Goal: Task Accomplishment & Management: Complete application form

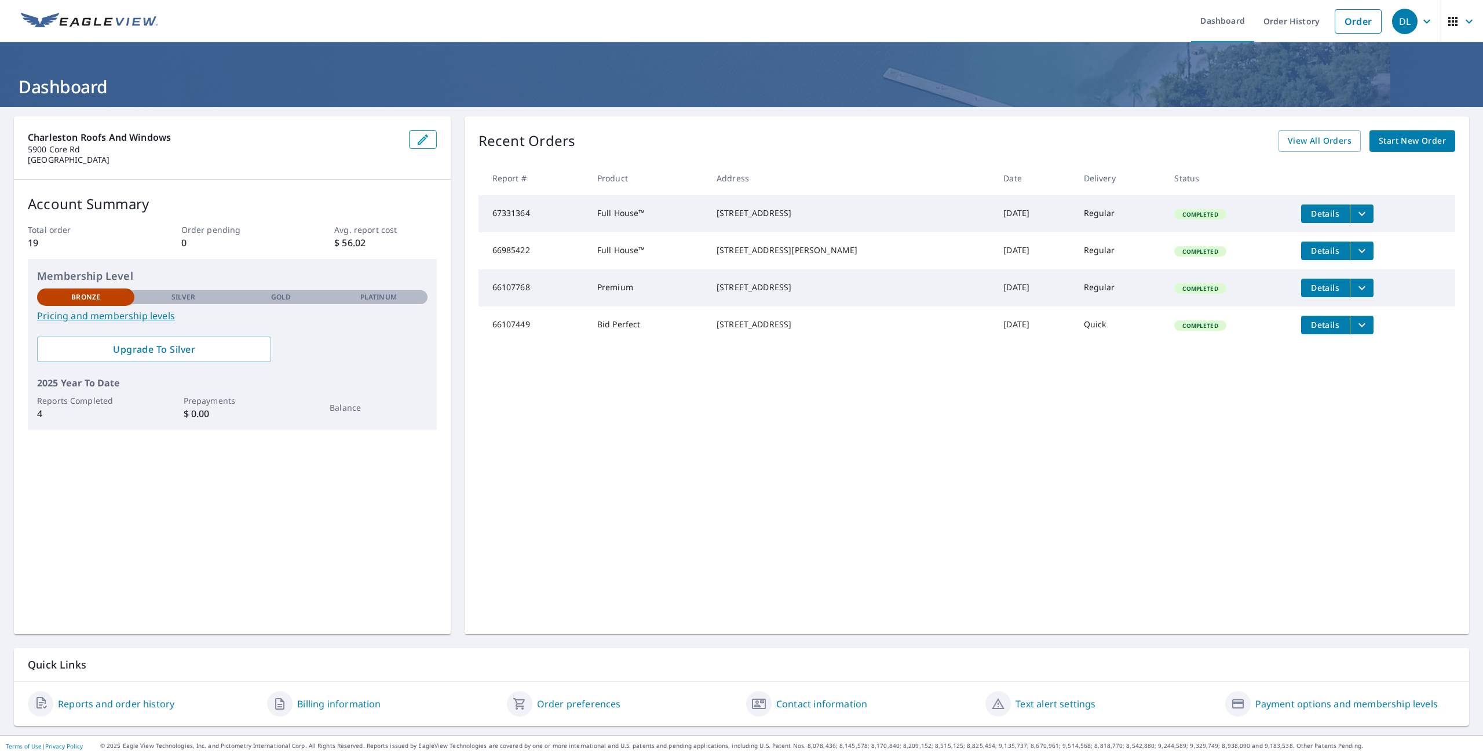
click at [1387, 138] on span "Start New Order" at bounding box center [1412, 141] width 67 height 14
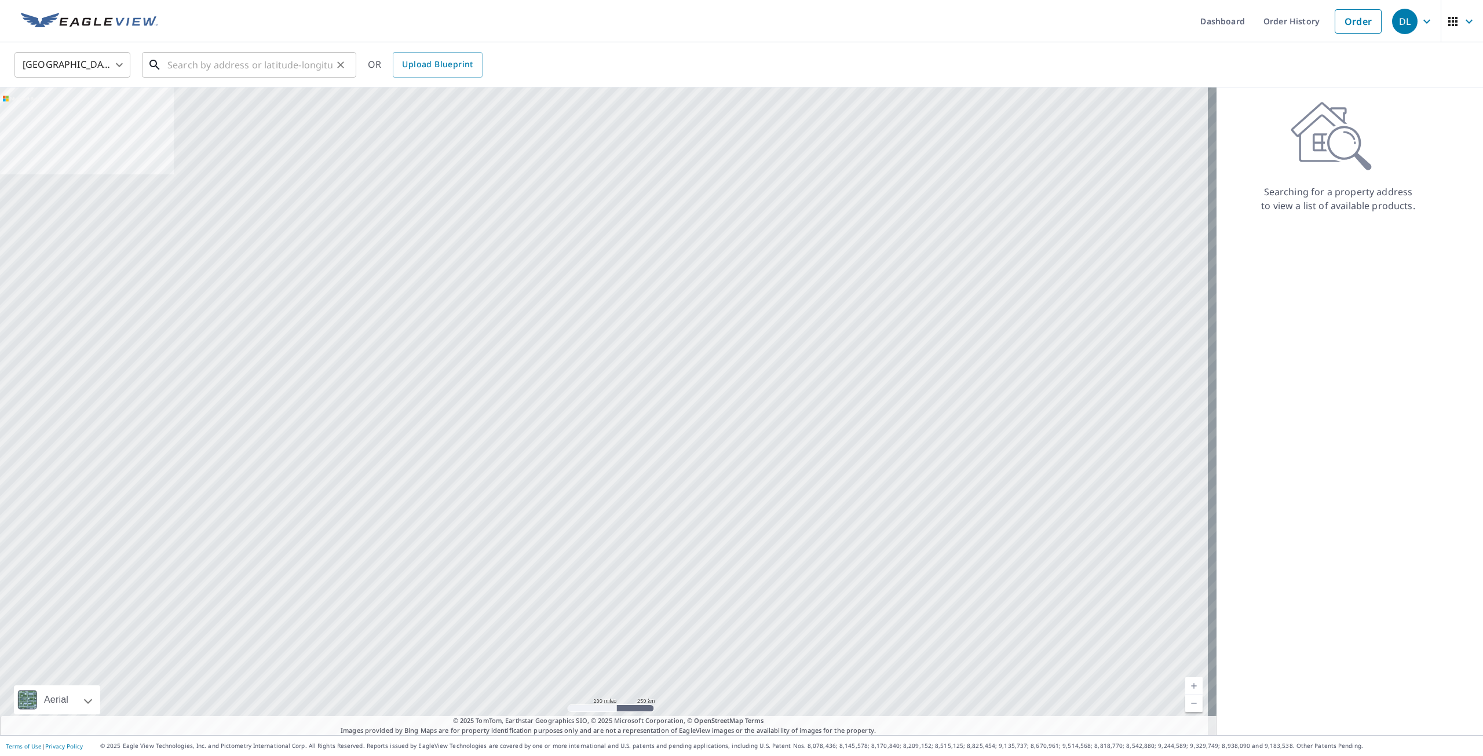
click at [178, 63] on input "text" at bounding box center [249, 65] width 165 height 32
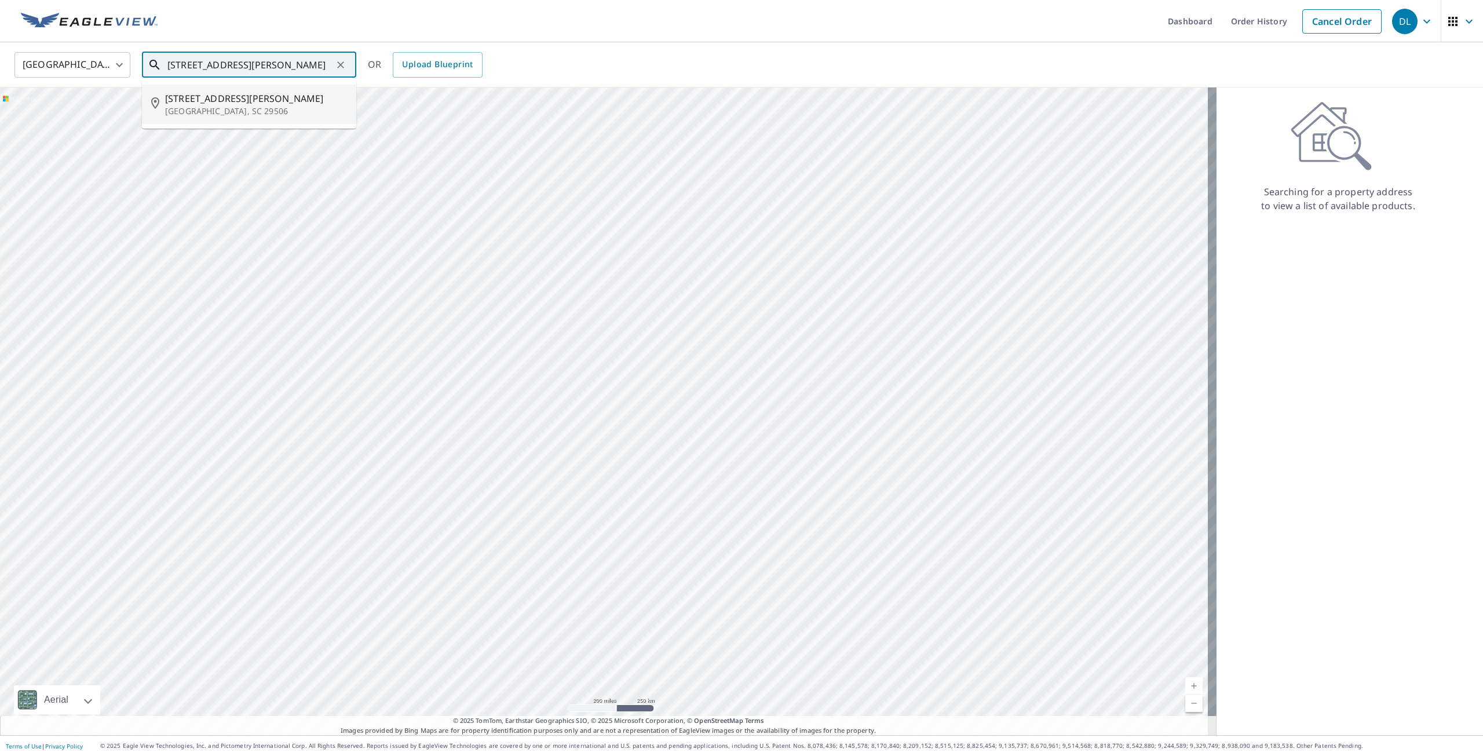
click at [198, 97] on span "[STREET_ADDRESS][PERSON_NAME]" at bounding box center [256, 99] width 182 height 14
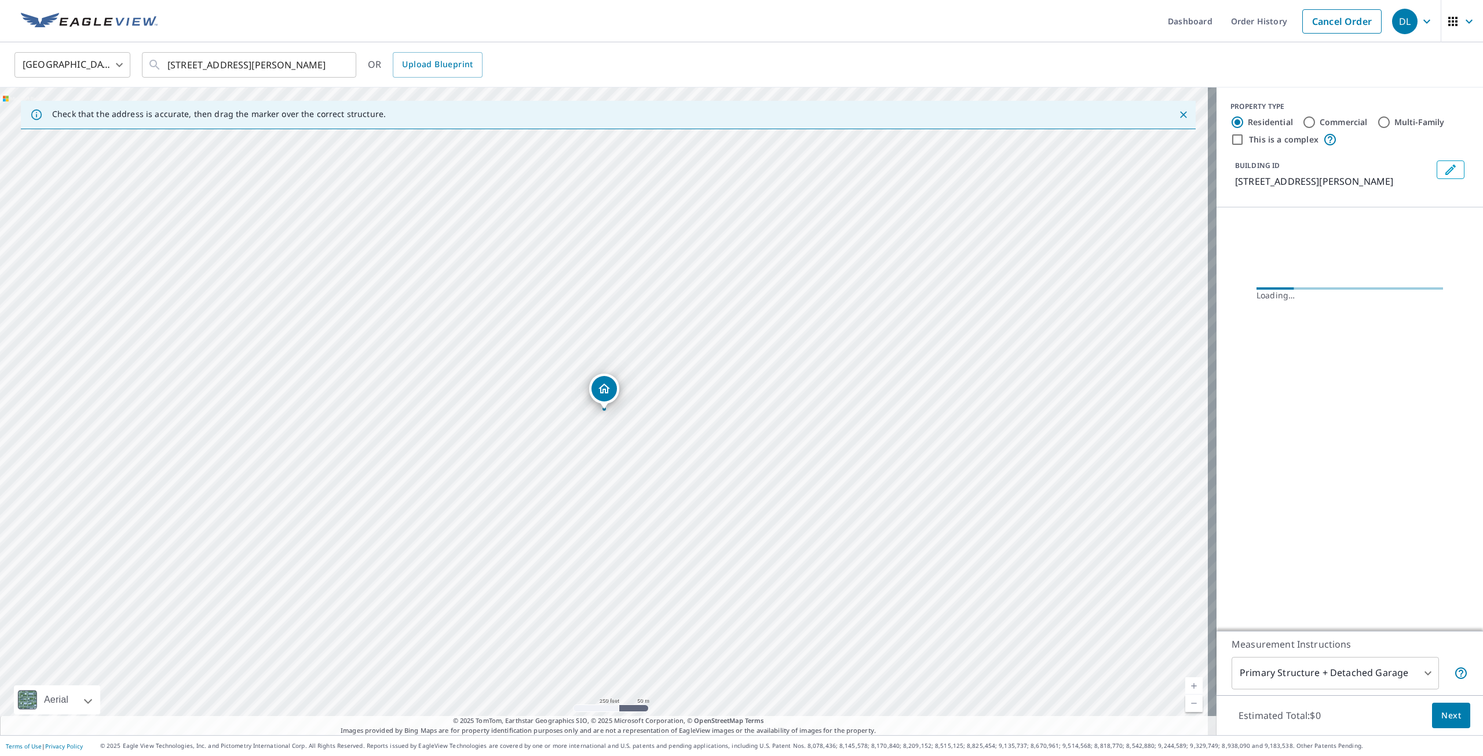
click at [1186, 685] on link "Current Level 17, Zoom In" at bounding box center [1193, 685] width 17 height 17
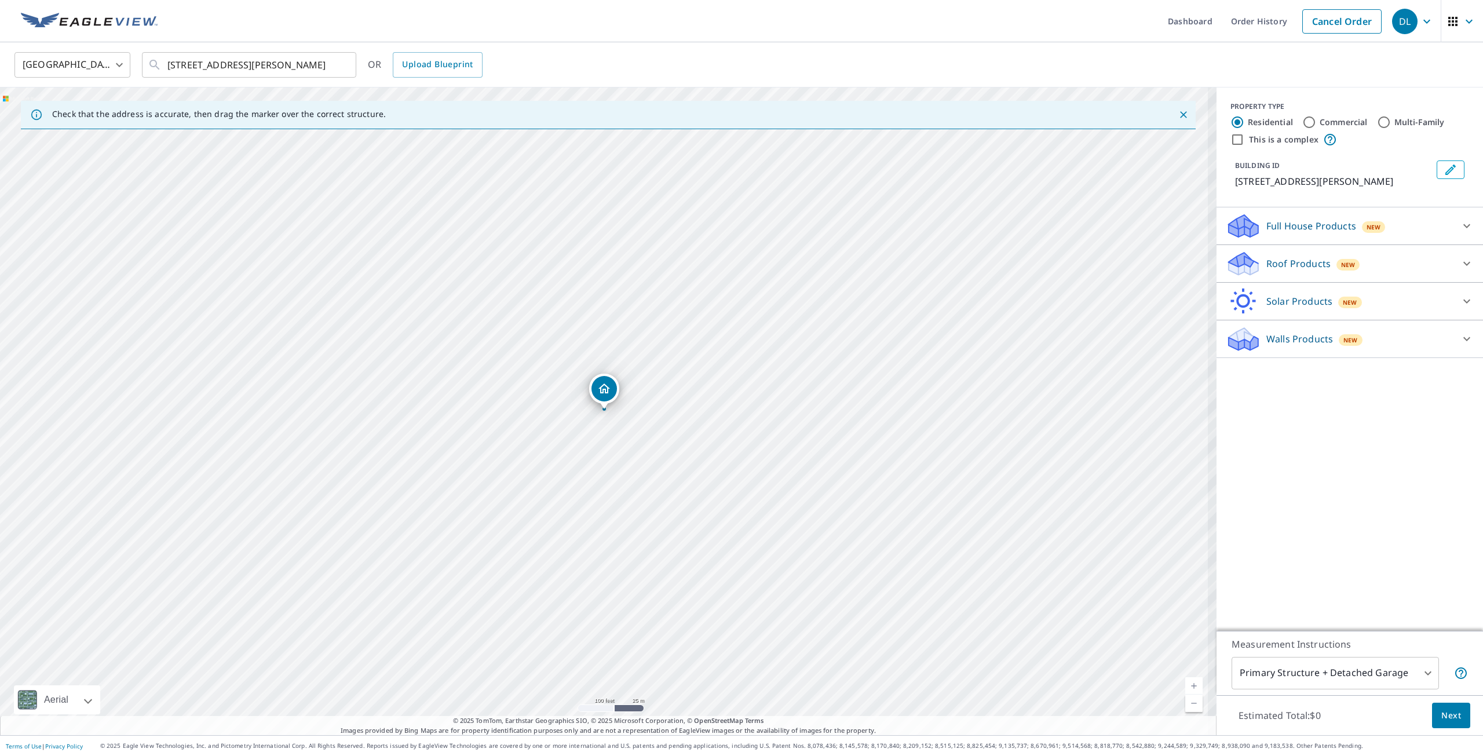
click at [1187, 685] on link "Current Level 18, Zoom In" at bounding box center [1193, 685] width 17 height 17
drag, startPoint x: 663, startPoint y: 512, endPoint x: 653, endPoint y: 381, distance: 131.9
click at [653, 381] on div "[STREET_ADDRESS][PERSON_NAME]" at bounding box center [608, 411] width 1216 height 648
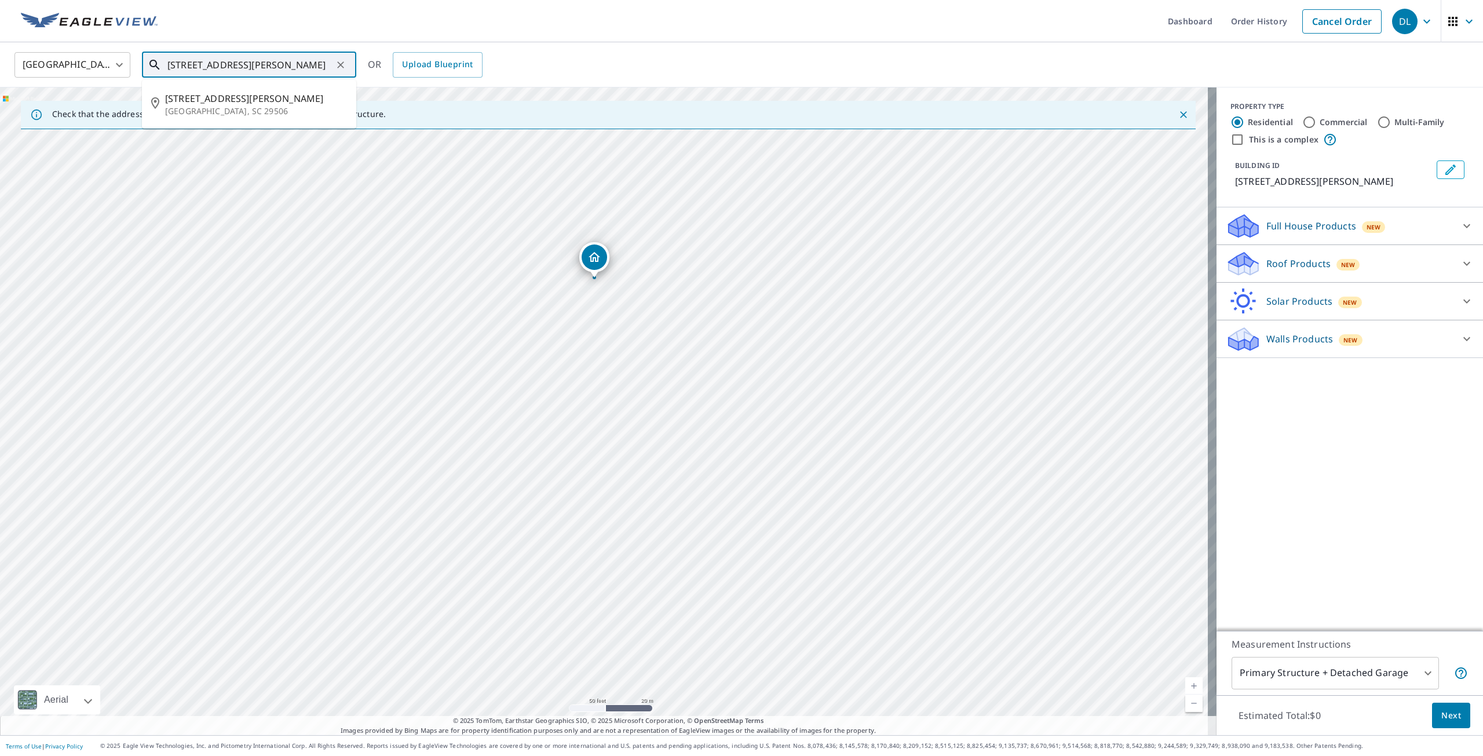
click at [184, 65] on input "[STREET_ADDRESS][PERSON_NAME]" at bounding box center [249, 65] width 165 height 32
type input "[STREET_ADDRESS][PERSON_NAME]"
